Goal: Transaction & Acquisition: Purchase product/service

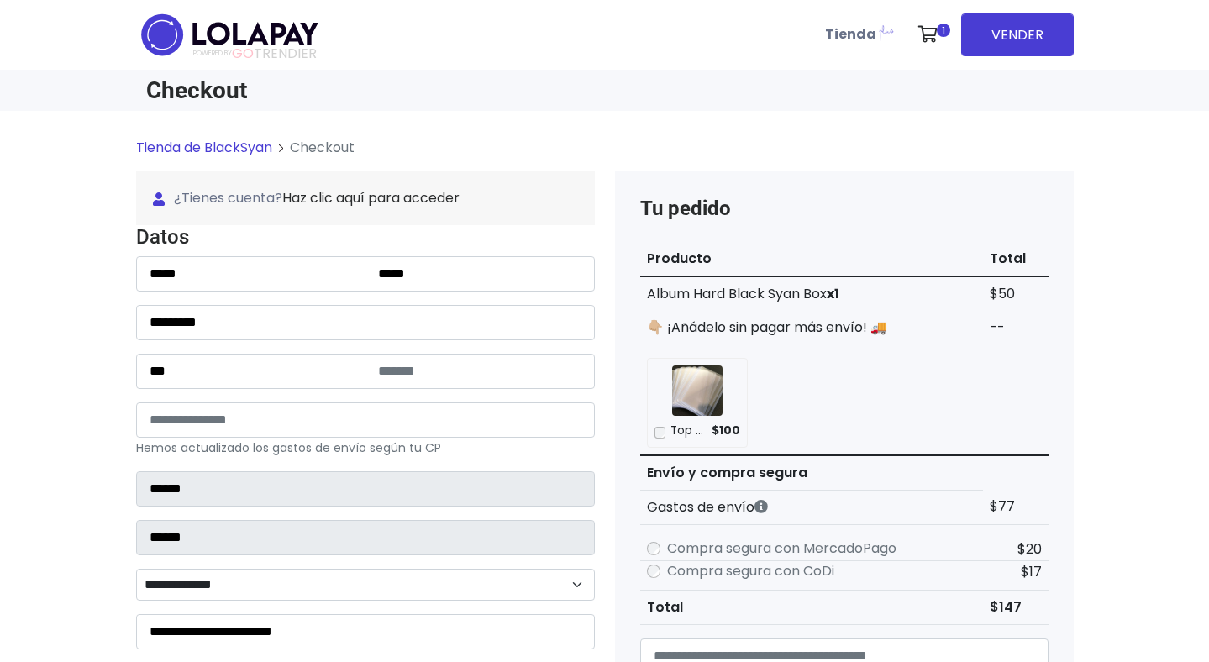
select select "**********"
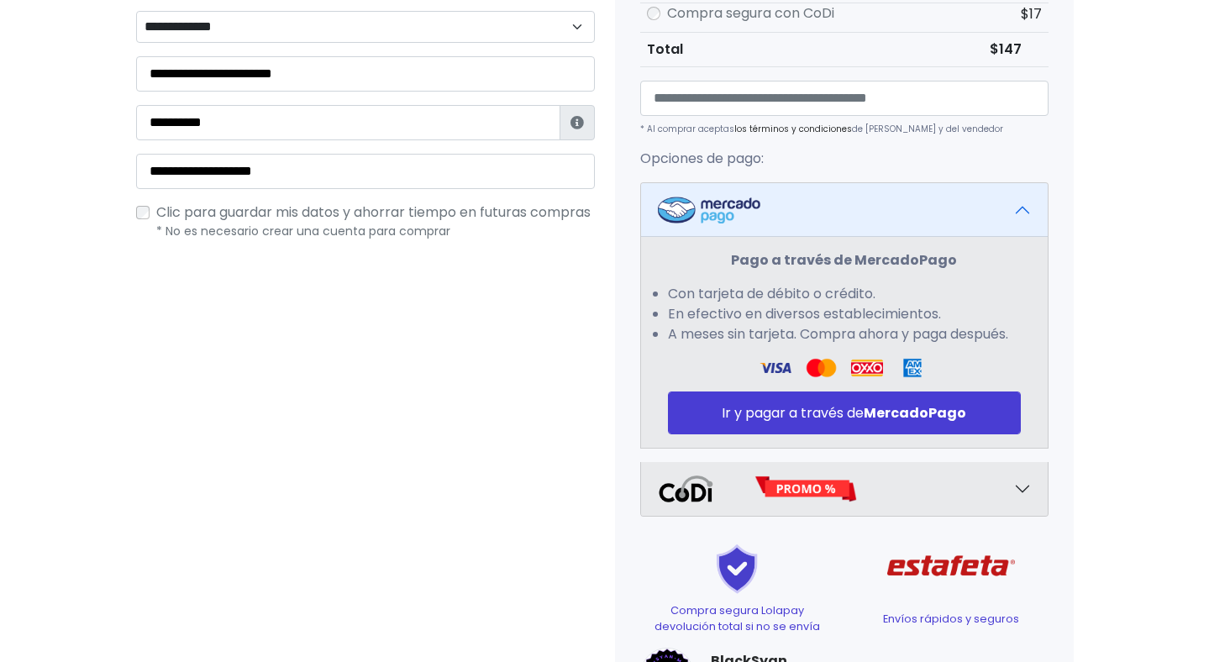
scroll to position [568, 0]
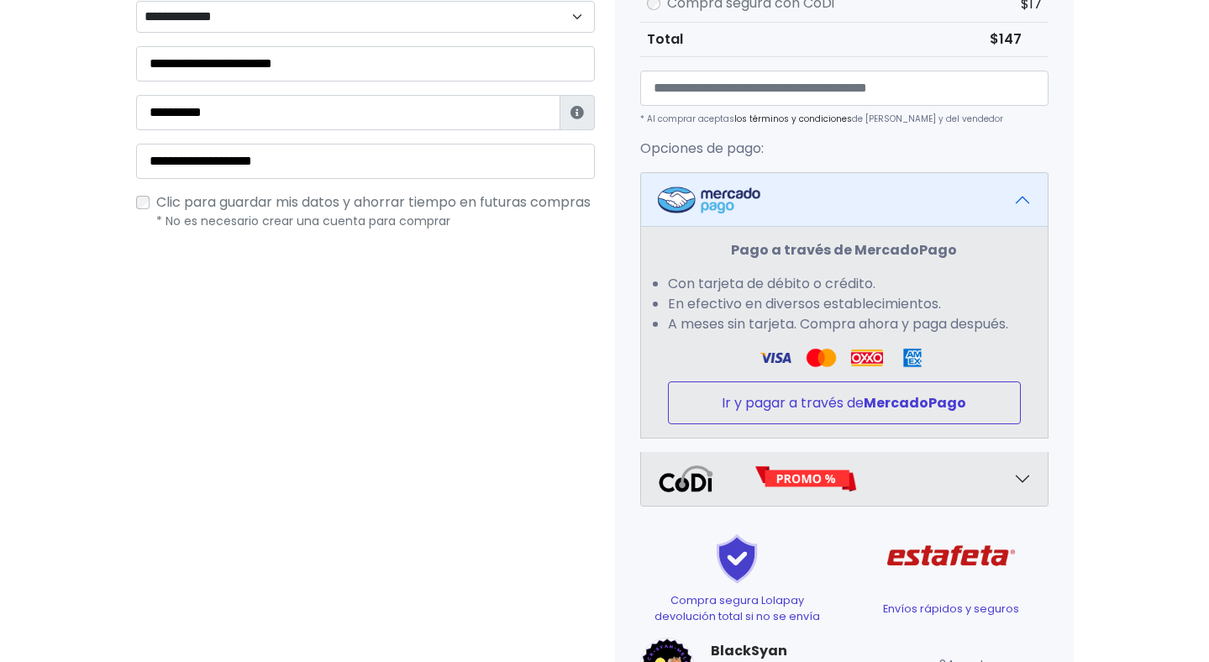
click at [747, 411] on button "Ir y pagar a través de MercadoPago" at bounding box center [844, 402] width 353 height 43
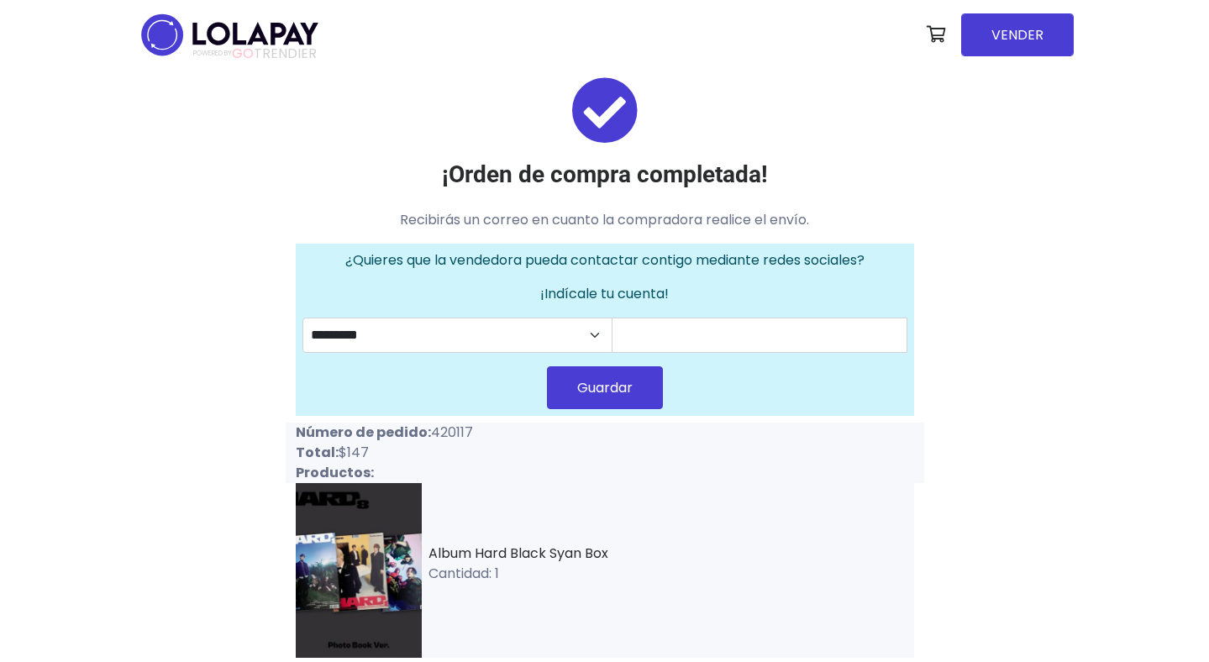
click at [1063, 401] on div "¡Orden de compra completada! Recibirás un correo en cuanto la compradora realic…" at bounding box center [604, 456] width 957 height 761
